Goal: Transaction & Acquisition: Download file/media

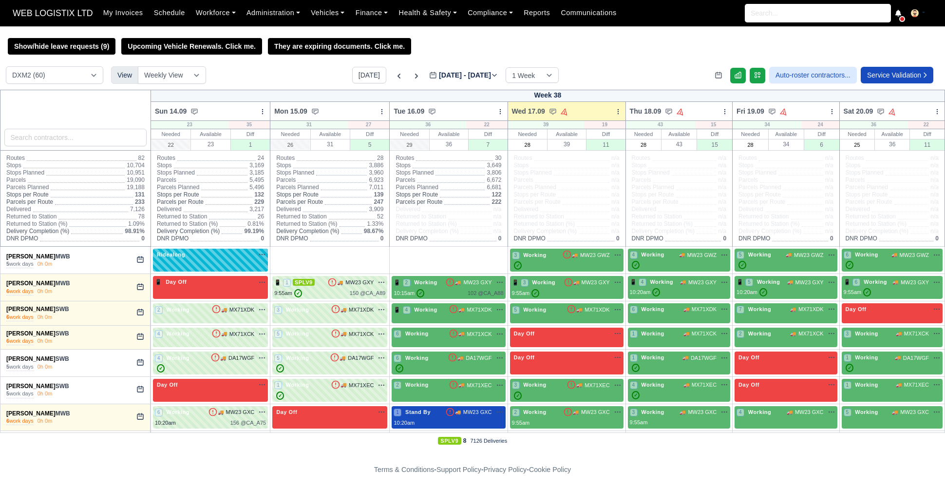
select select "1"
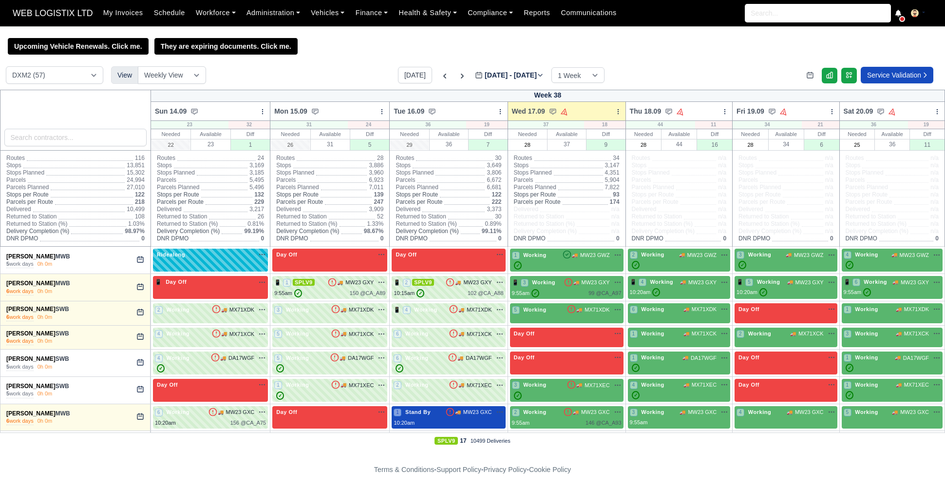
select select "1"
click at [457, 77] on icon at bounding box center [462, 76] width 10 height 10
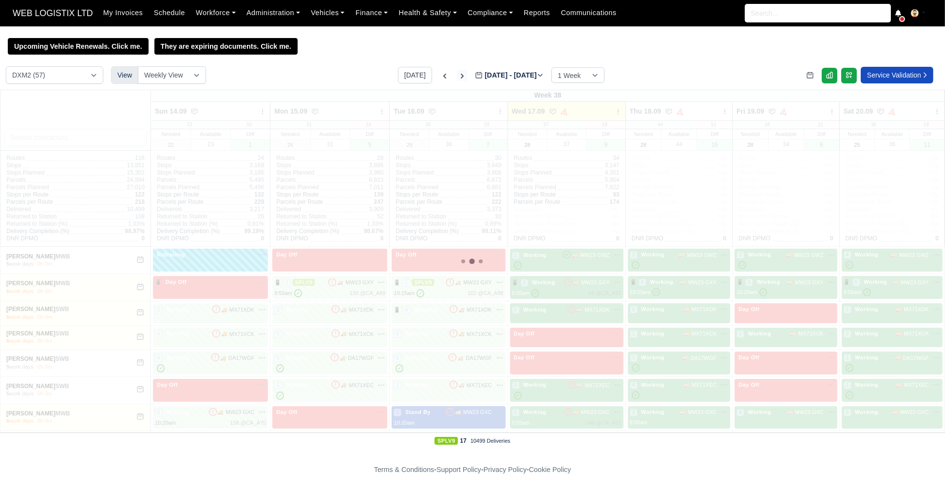
type input "2025-09-22"
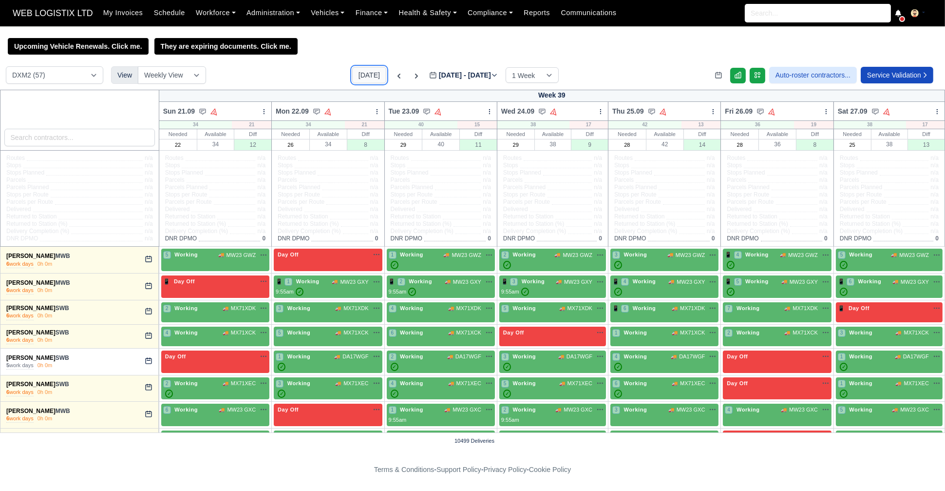
click at [358, 71] on button "[DATE]" at bounding box center [369, 75] width 34 height 17
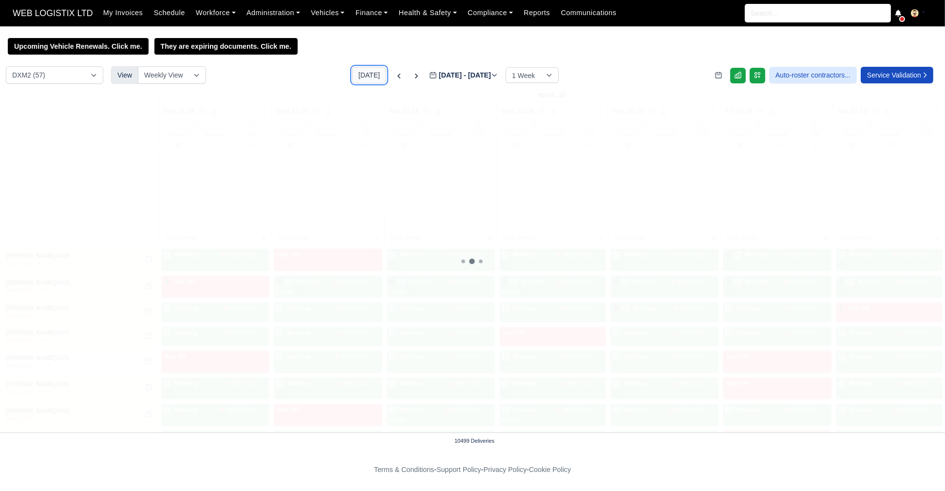
type input "2025-09-17"
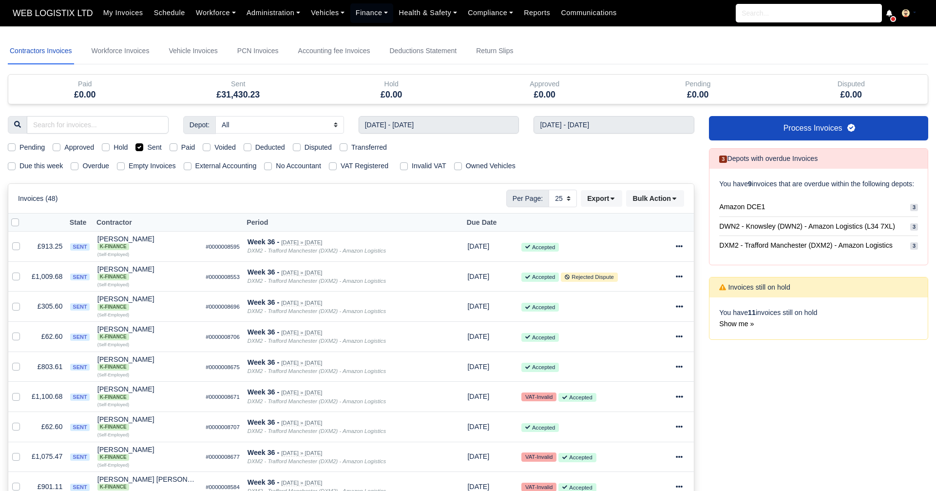
select select "25"
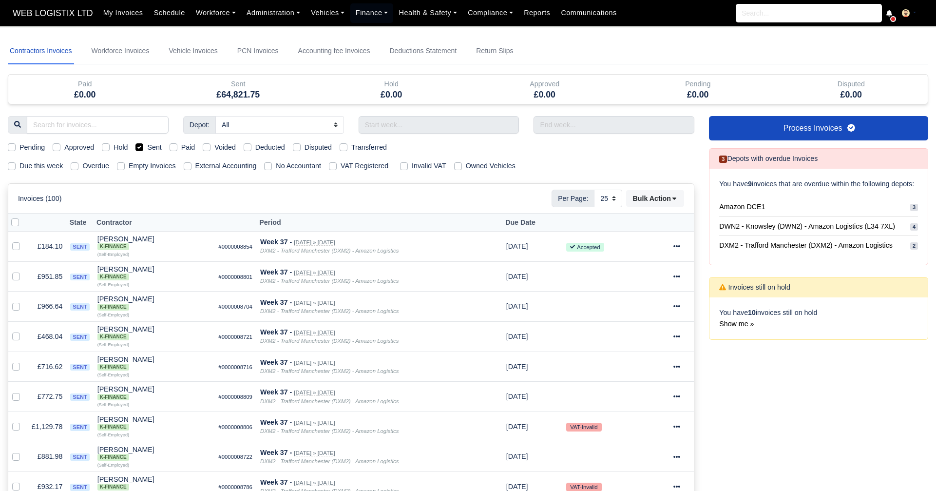
select select "25"
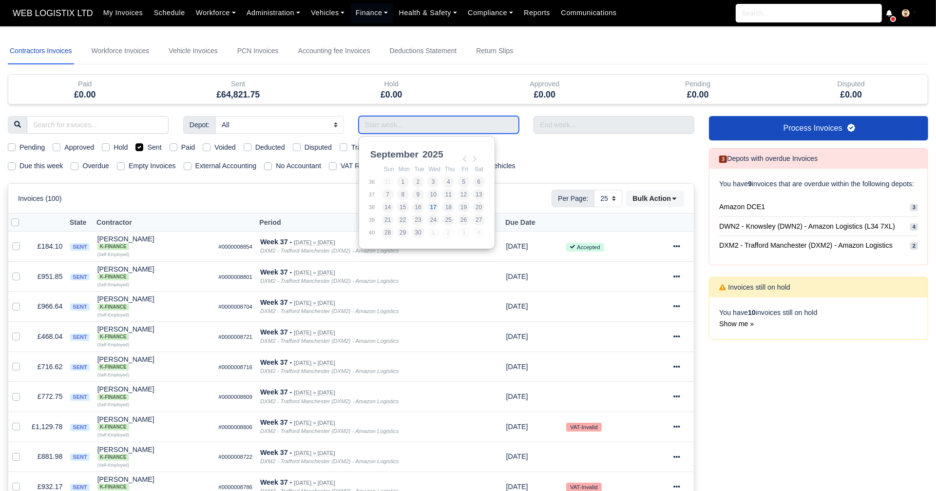
click at [379, 121] on input "Use the arrow keys to pick a date" at bounding box center [439, 125] width 161 height 18
type input "07/09/2025 - 13/09/2025"
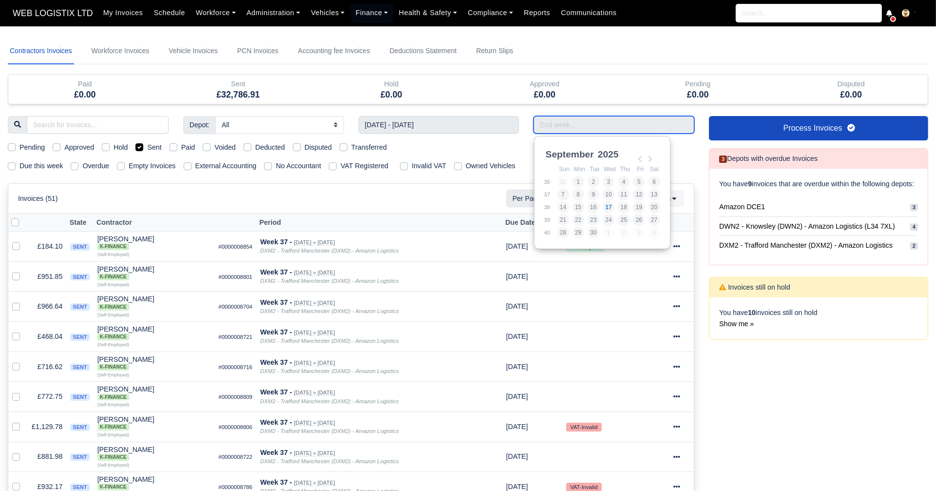
click at [548, 125] on input "Use the arrow keys to pick a date" at bounding box center [613, 125] width 161 height 18
type input "07/09/2025 - 13/09/2025"
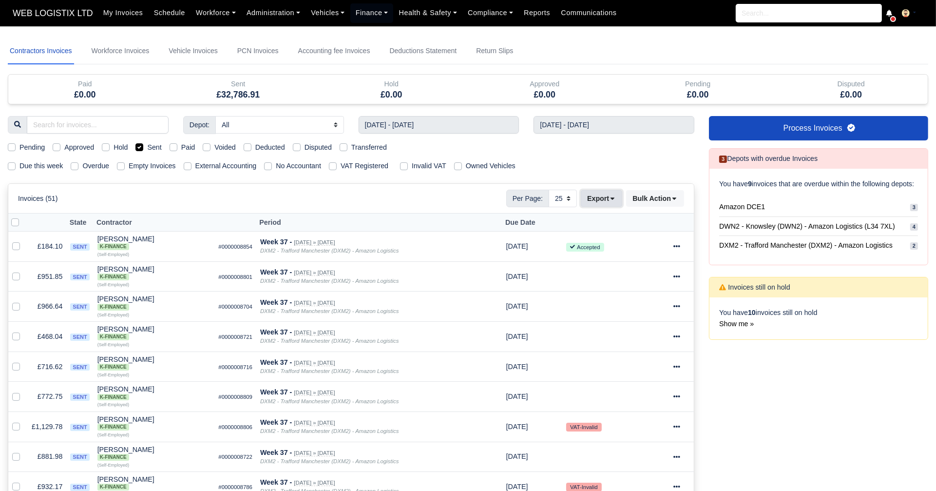
click at [596, 193] on button "Export" at bounding box center [601, 198] width 41 height 17
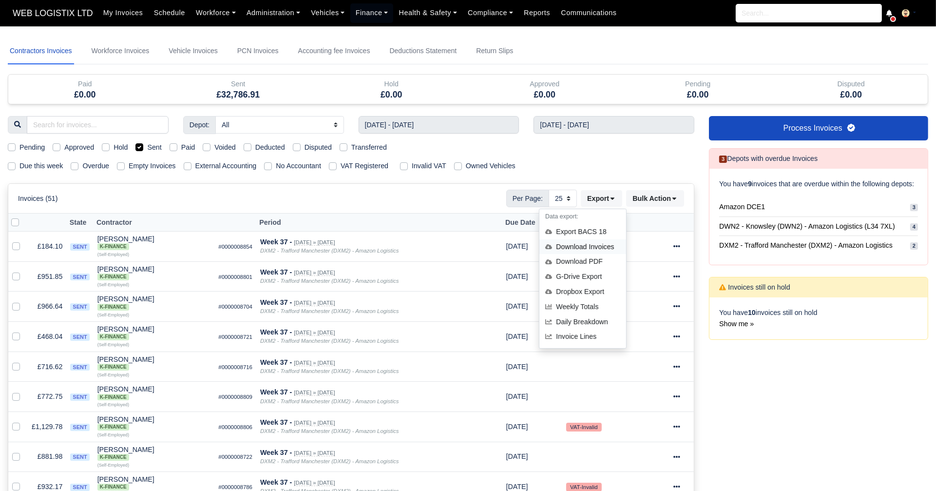
click at [576, 249] on div "Download Invoices" at bounding box center [582, 246] width 87 height 15
